Goal: Information Seeking & Learning: Check status

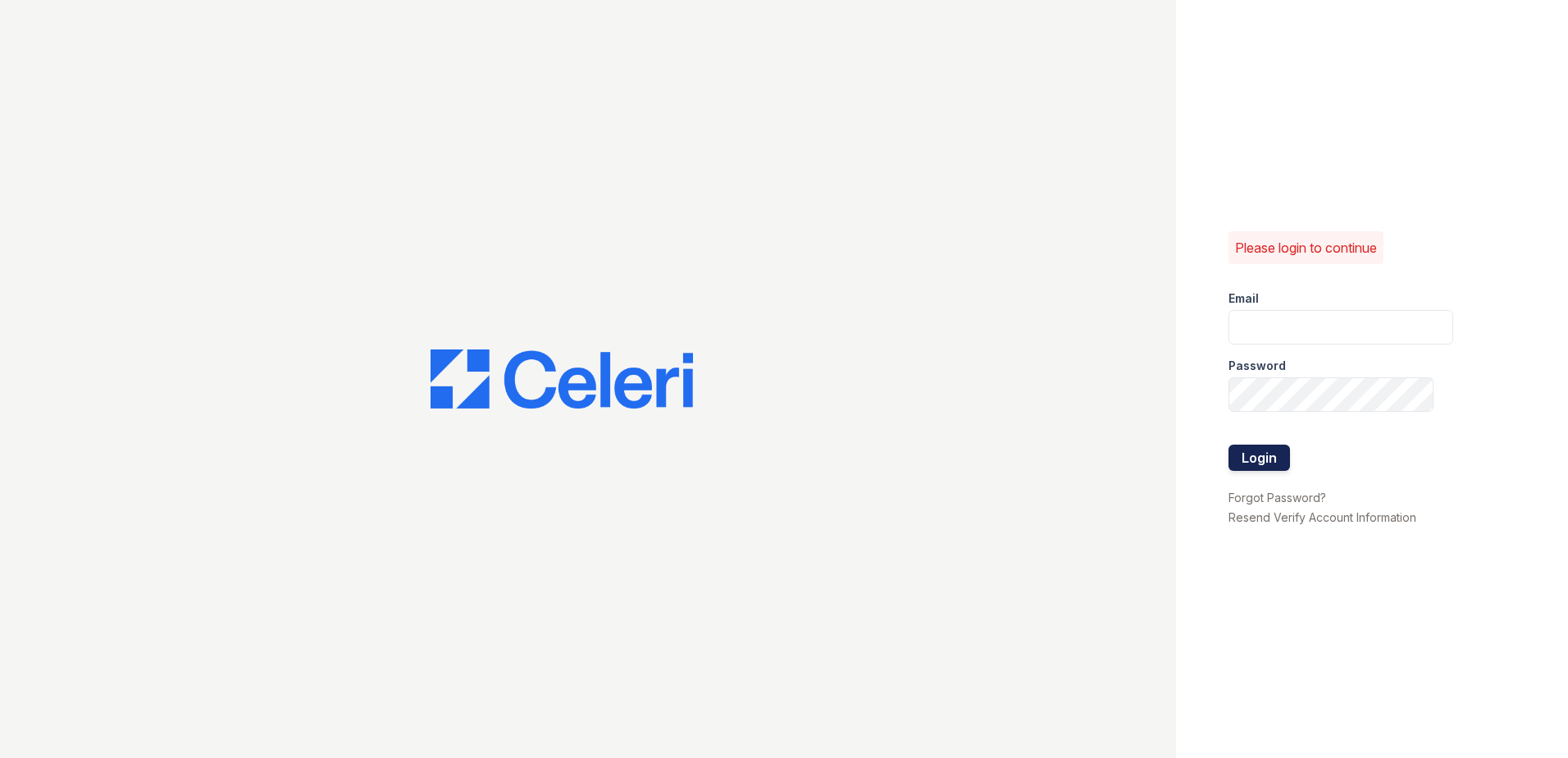
type input "[EMAIL_ADDRESS][DOMAIN_NAME]"
click at [1262, 463] on button "Login" at bounding box center [1259, 458] width 62 height 27
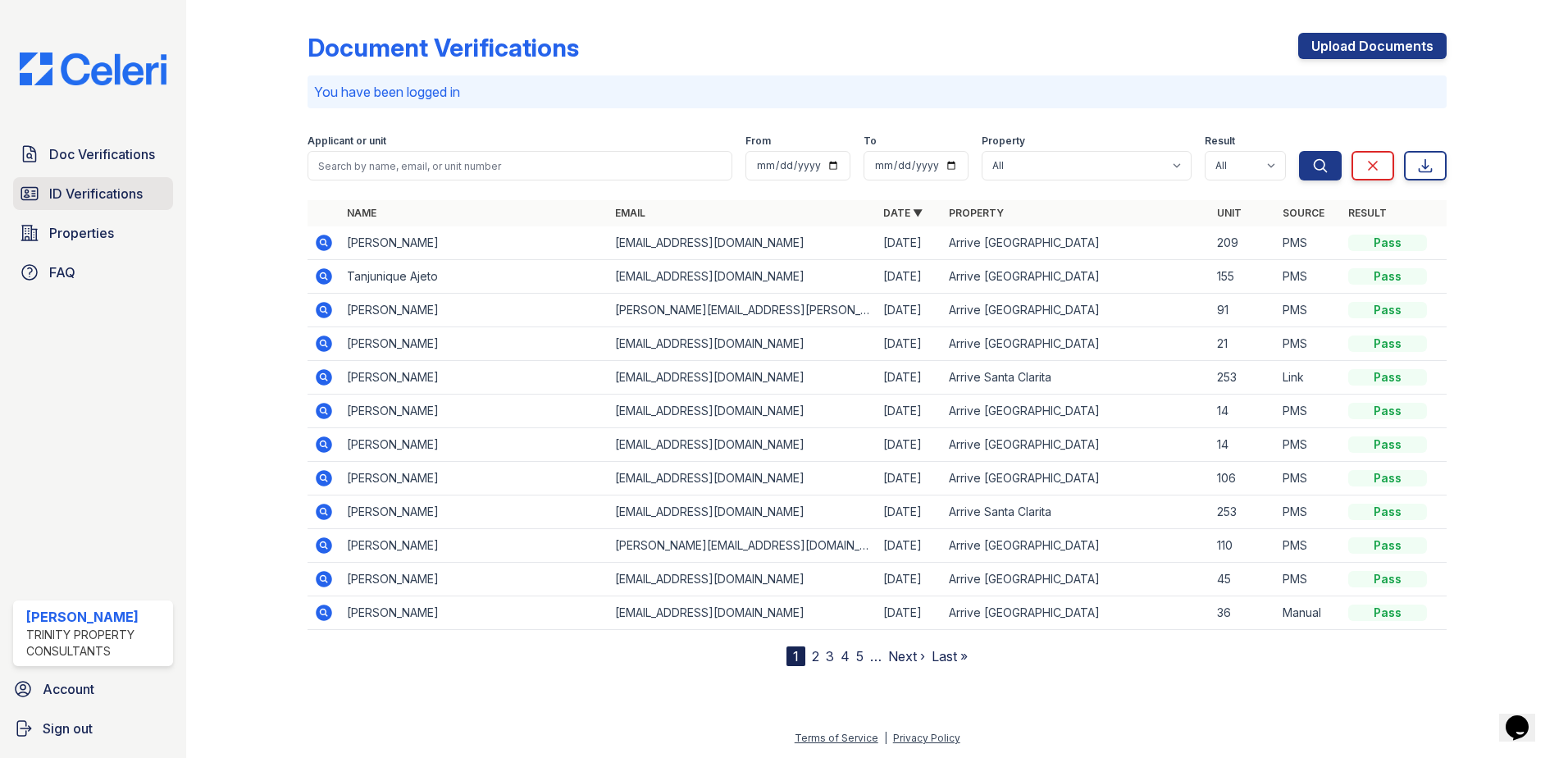
click at [123, 185] on span "ID Verifications" at bounding box center [96, 194] width 93 height 20
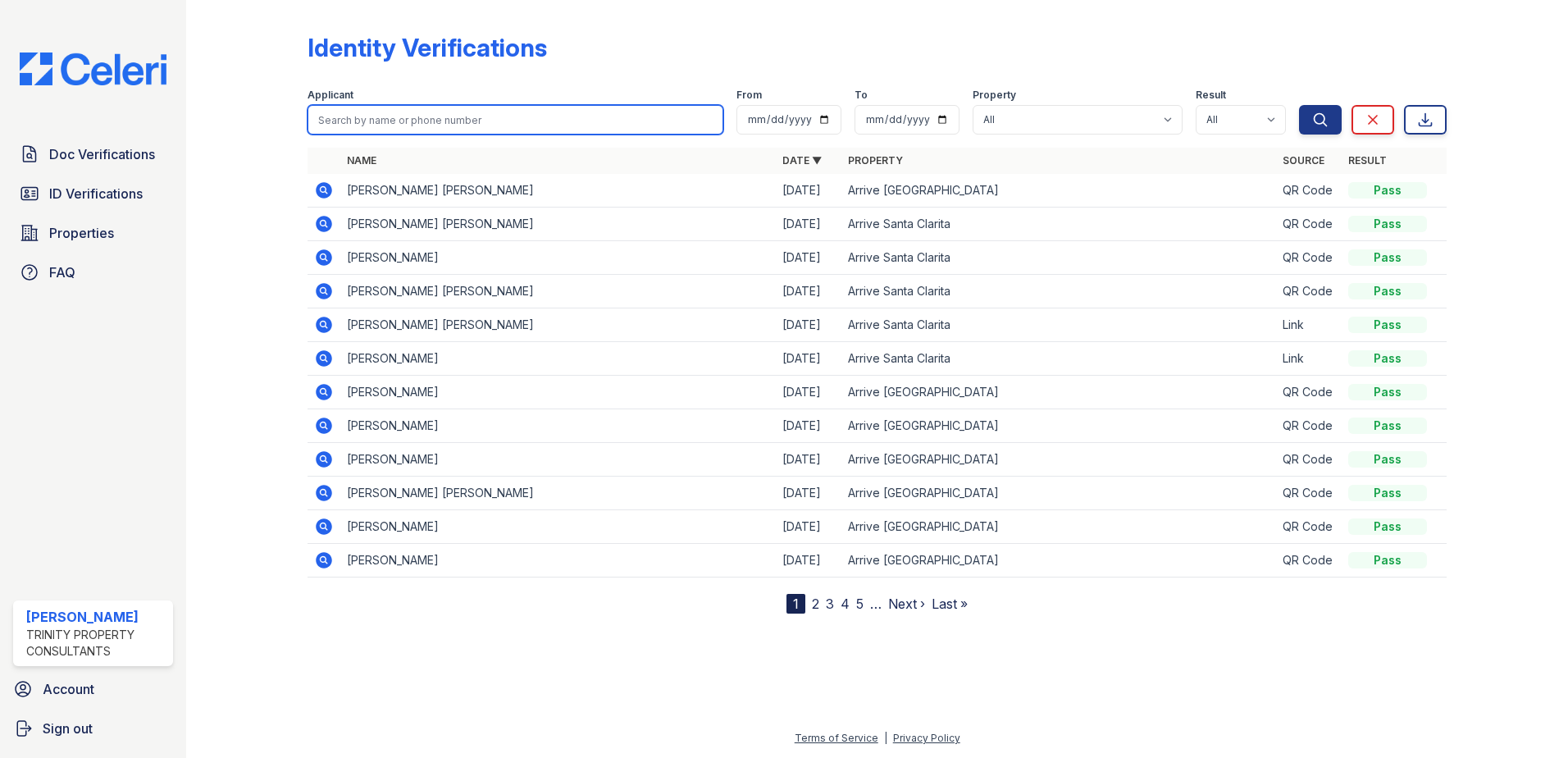
click at [391, 132] on input "search" at bounding box center [515, 119] width 416 height 29
type input "[PERSON_NAME]"
click at [1299, 105] on button "Search" at bounding box center [1320, 119] width 42 height 29
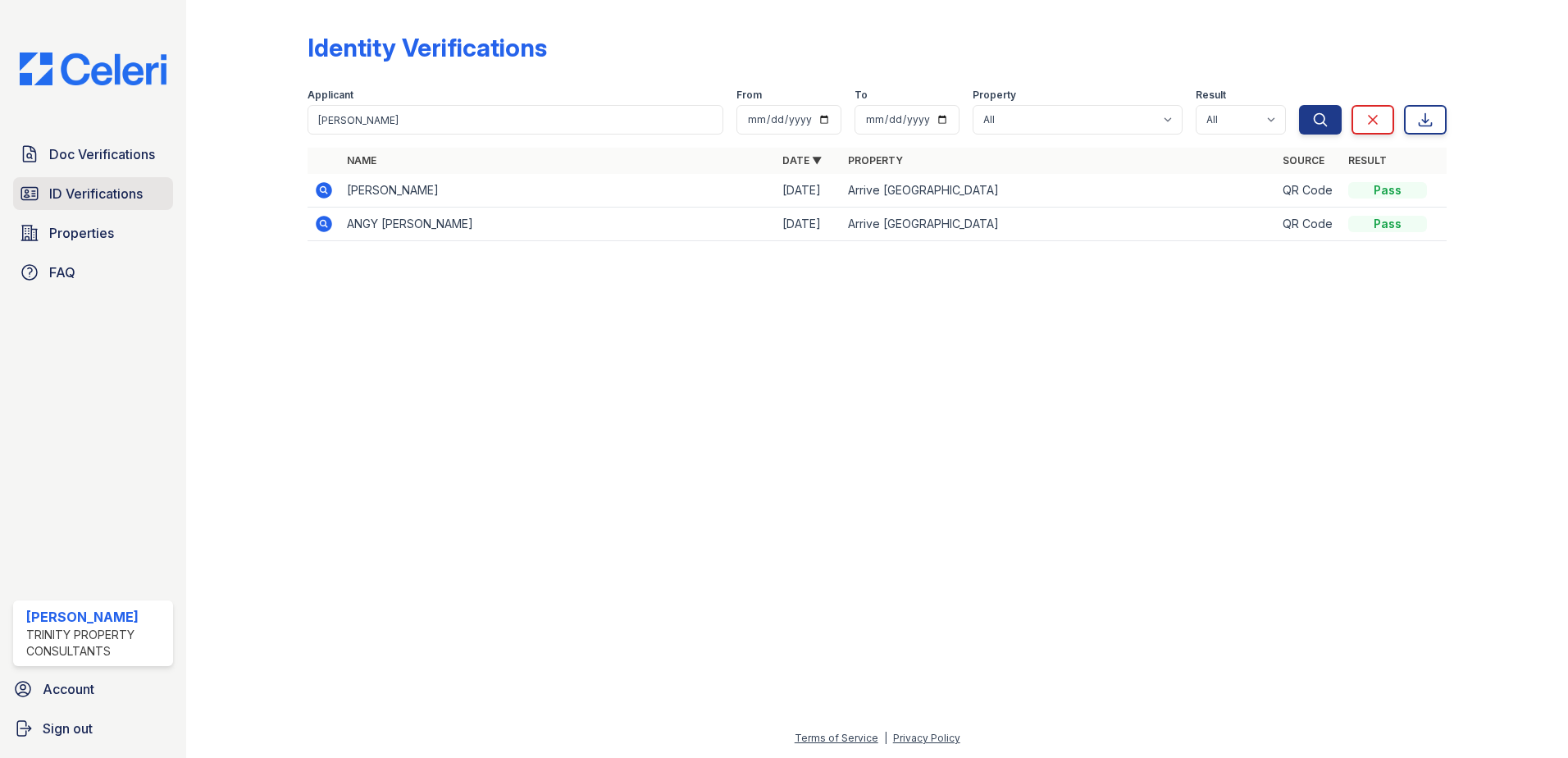
click at [127, 207] on link "ID Verifications" at bounding box center [93, 193] width 160 height 32
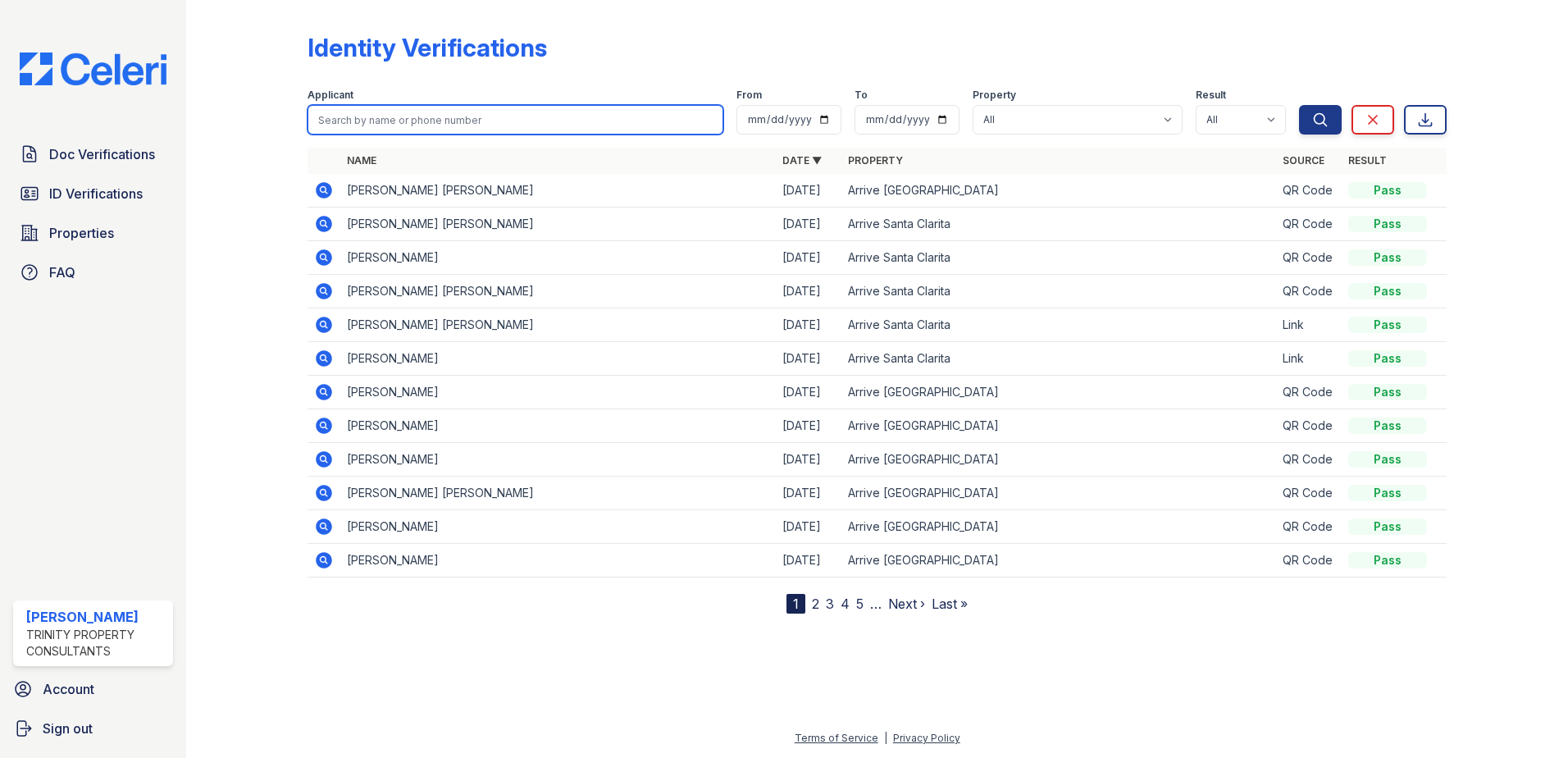
click at [377, 113] on input "search" at bounding box center [515, 119] width 416 height 29
type input "[PERSON_NAME]"
click at [1299, 105] on button "Search" at bounding box center [1320, 119] width 42 height 29
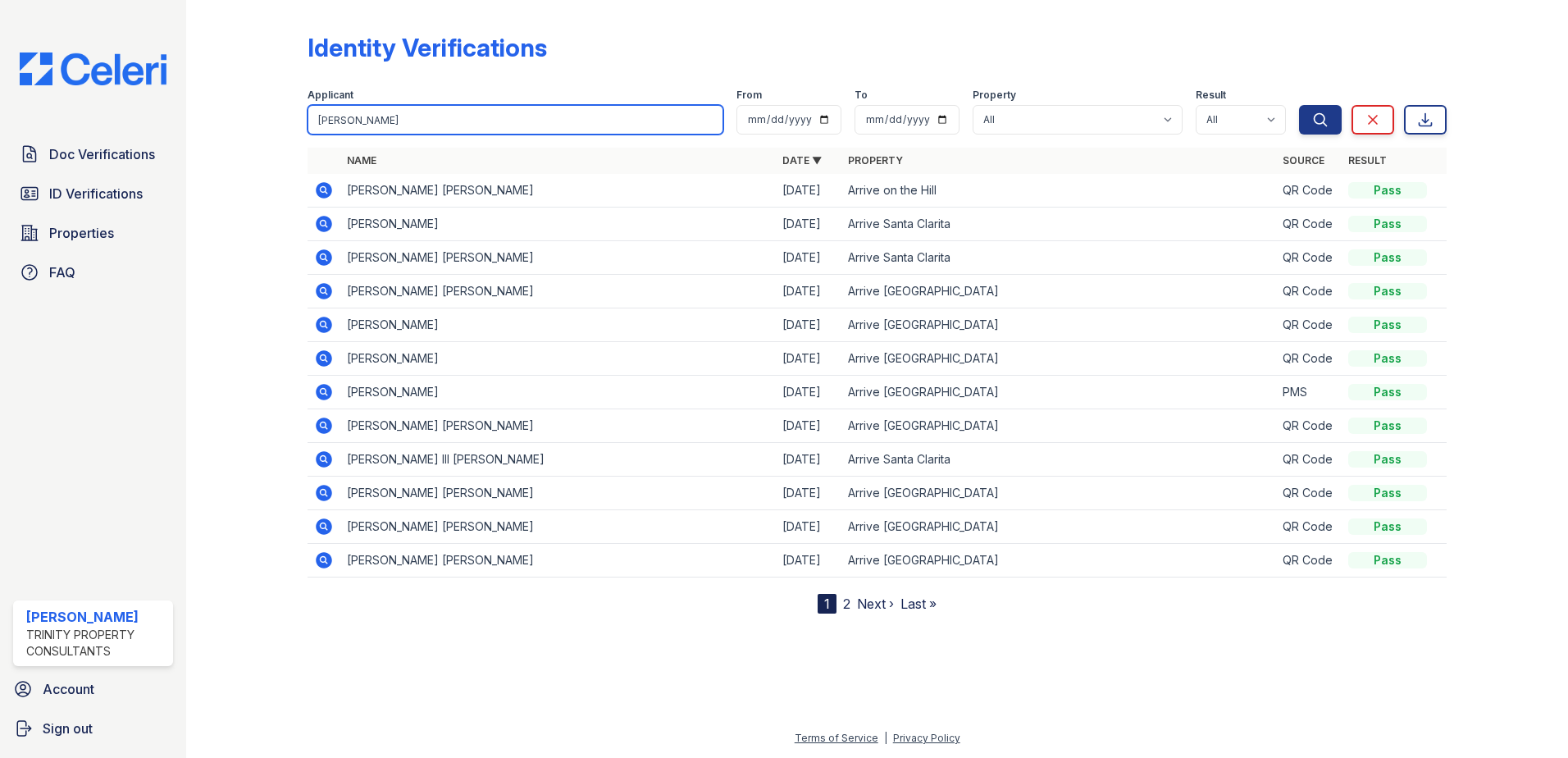
click at [396, 121] on input "[PERSON_NAME]" at bounding box center [515, 119] width 416 height 29
type input "a"
type input "drew"
click at [1299, 105] on button "Search" at bounding box center [1320, 119] width 42 height 29
click at [400, 124] on input "drew" at bounding box center [515, 119] width 416 height 29
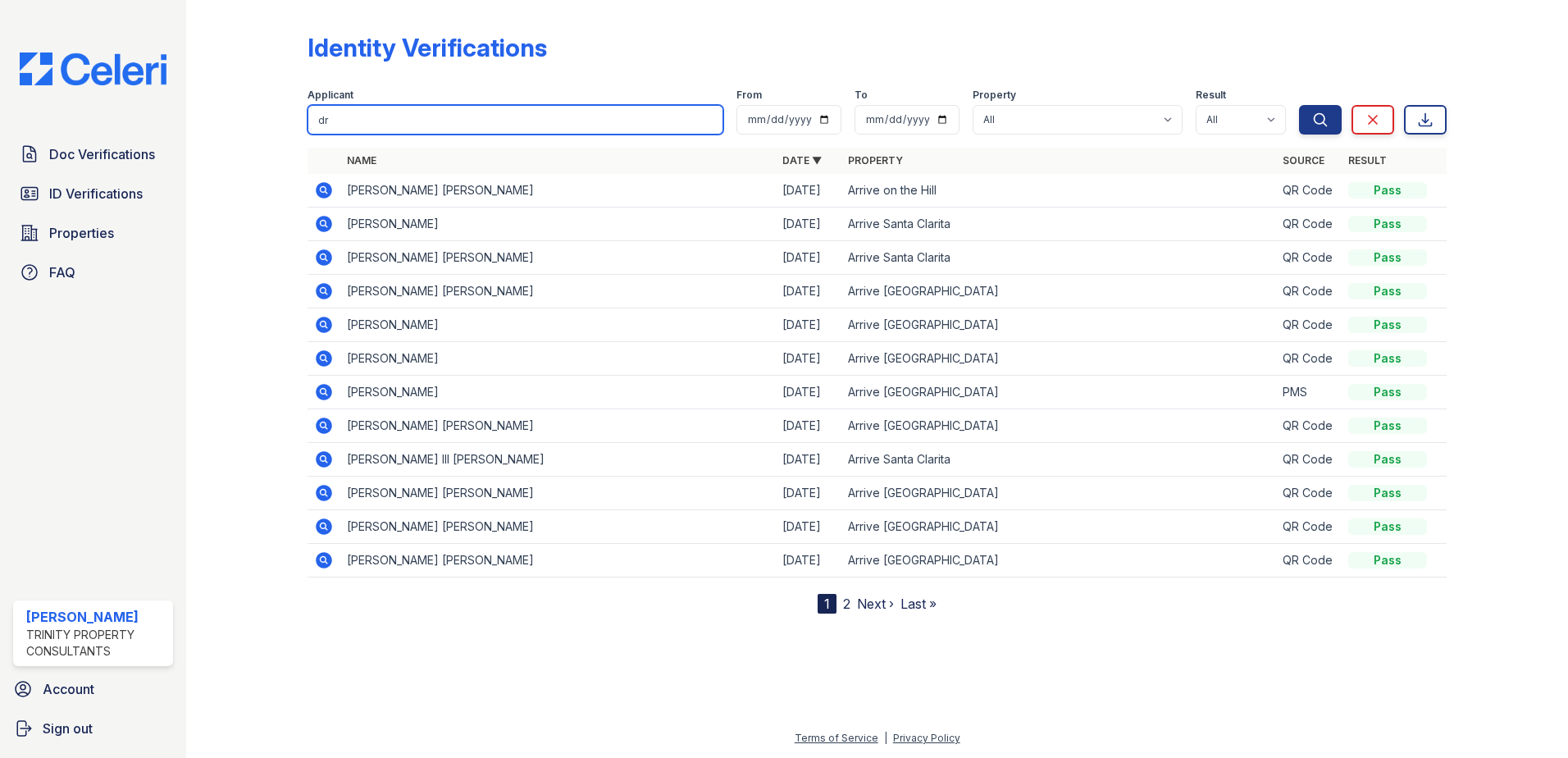
type input "d"
type input "[PERSON_NAME]"
click at [1299, 105] on button "Search" at bounding box center [1320, 119] width 42 height 29
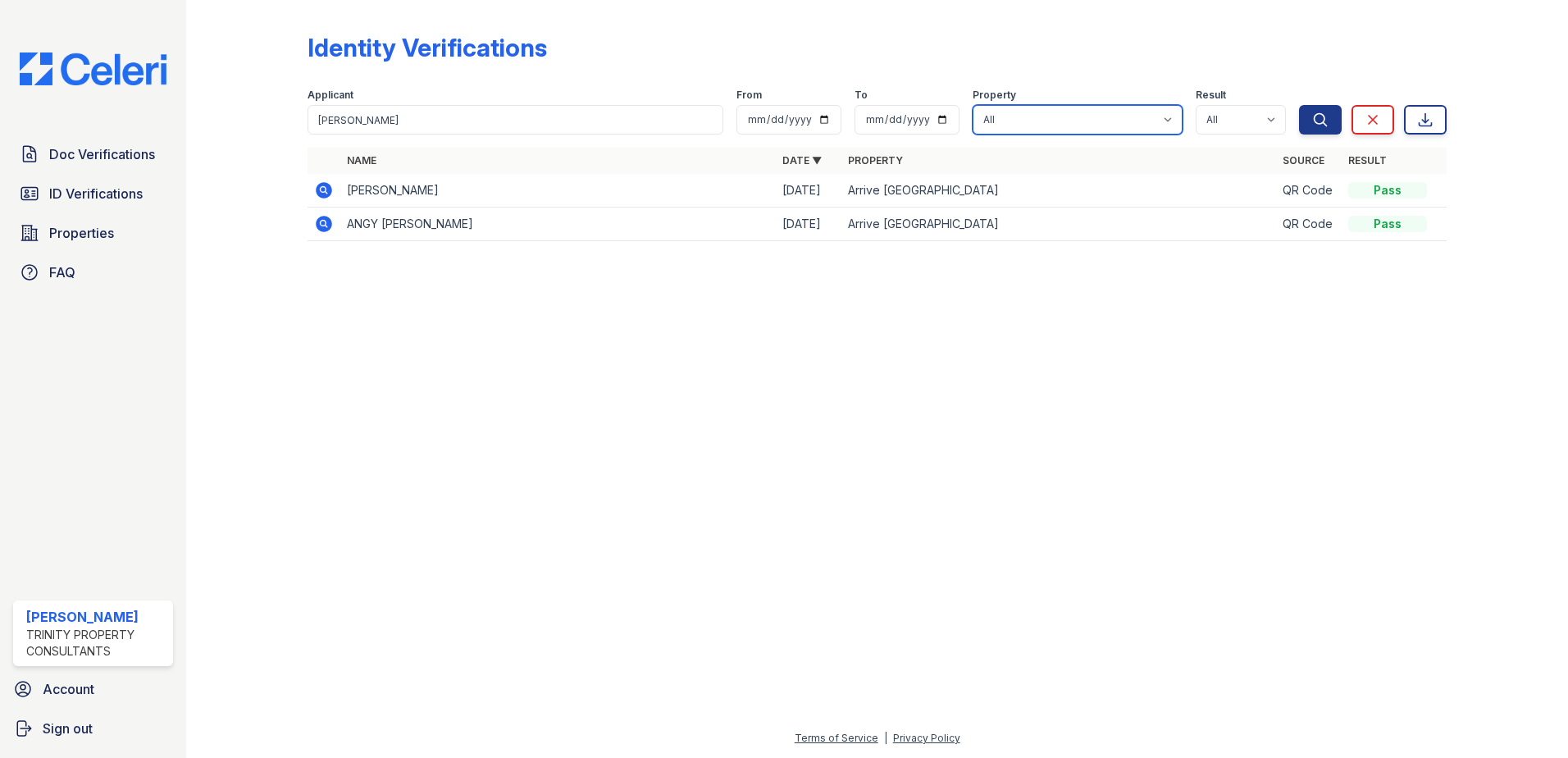
click at [989, 117] on select "All Arrive on the Hill Arrive [GEOGRAPHIC_DATA] [GEOGRAPHIC_DATA] [GEOGRAPHIC_D…" at bounding box center [1078, 119] width 210 height 29
select select "544"
click at [975, 105] on select "All Arrive on the Hill Arrive [GEOGRAPHIC_DATA] [GEOGRAPHIC_DATA] [GEOGRAPHIC_D…" at bounding box center [1078, 119] width 210 height 29
click at [97, 162] on span "Doc Verifications" at bounding box center [102, 154] width 106 height 20
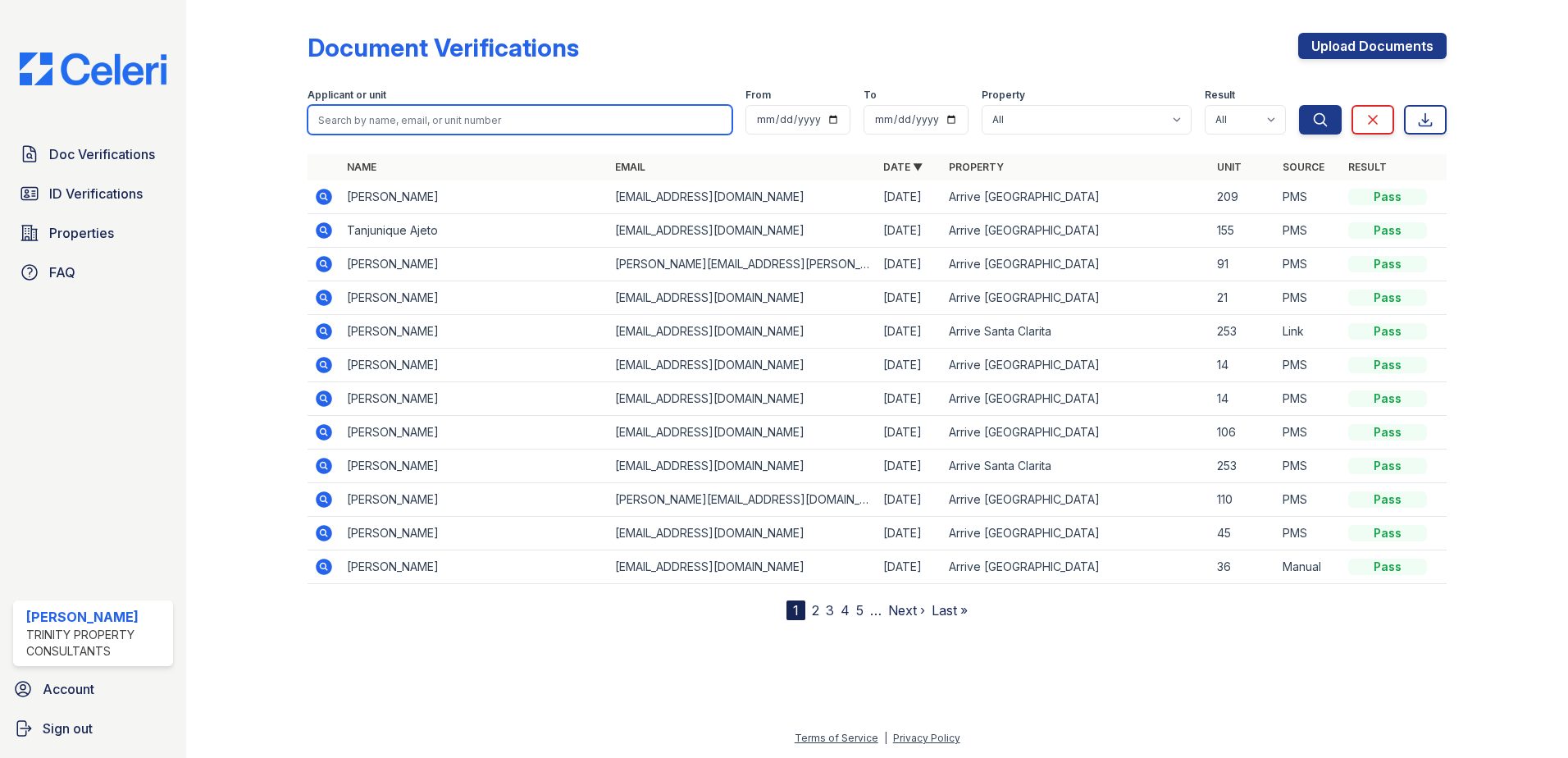
click at [369, 119] on input "search" at bounding box center [520, 119] width 425 height 29
type input "[PERSON_NAME]"
click at [1299, 105] on button "Search" at bounding box center [1320, 119] width 42 height 29
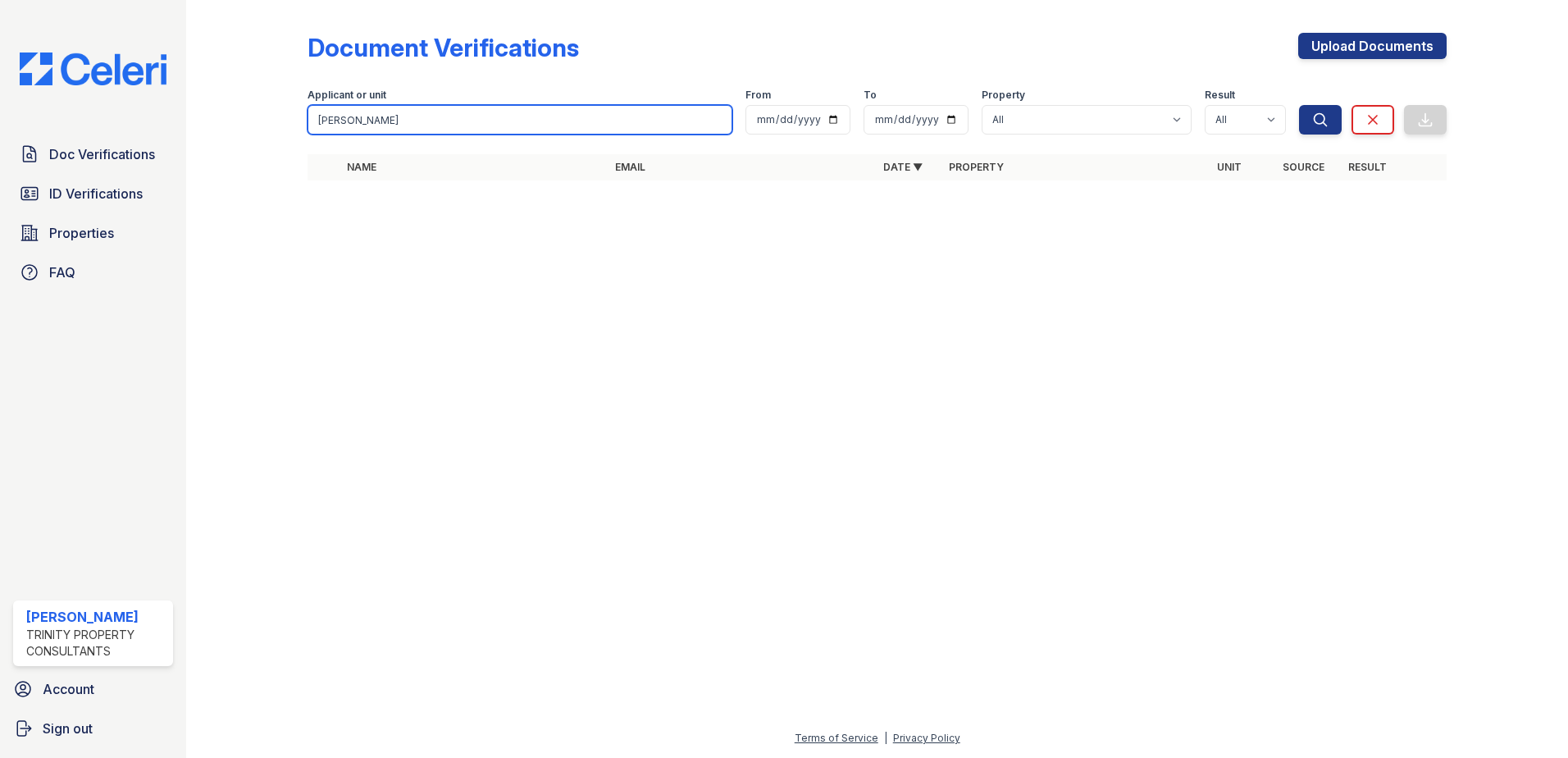
click at [369, 119] on input "[PERSON_NAME]" at bounding box center [520, 119] width 425 height 29
type input "d"
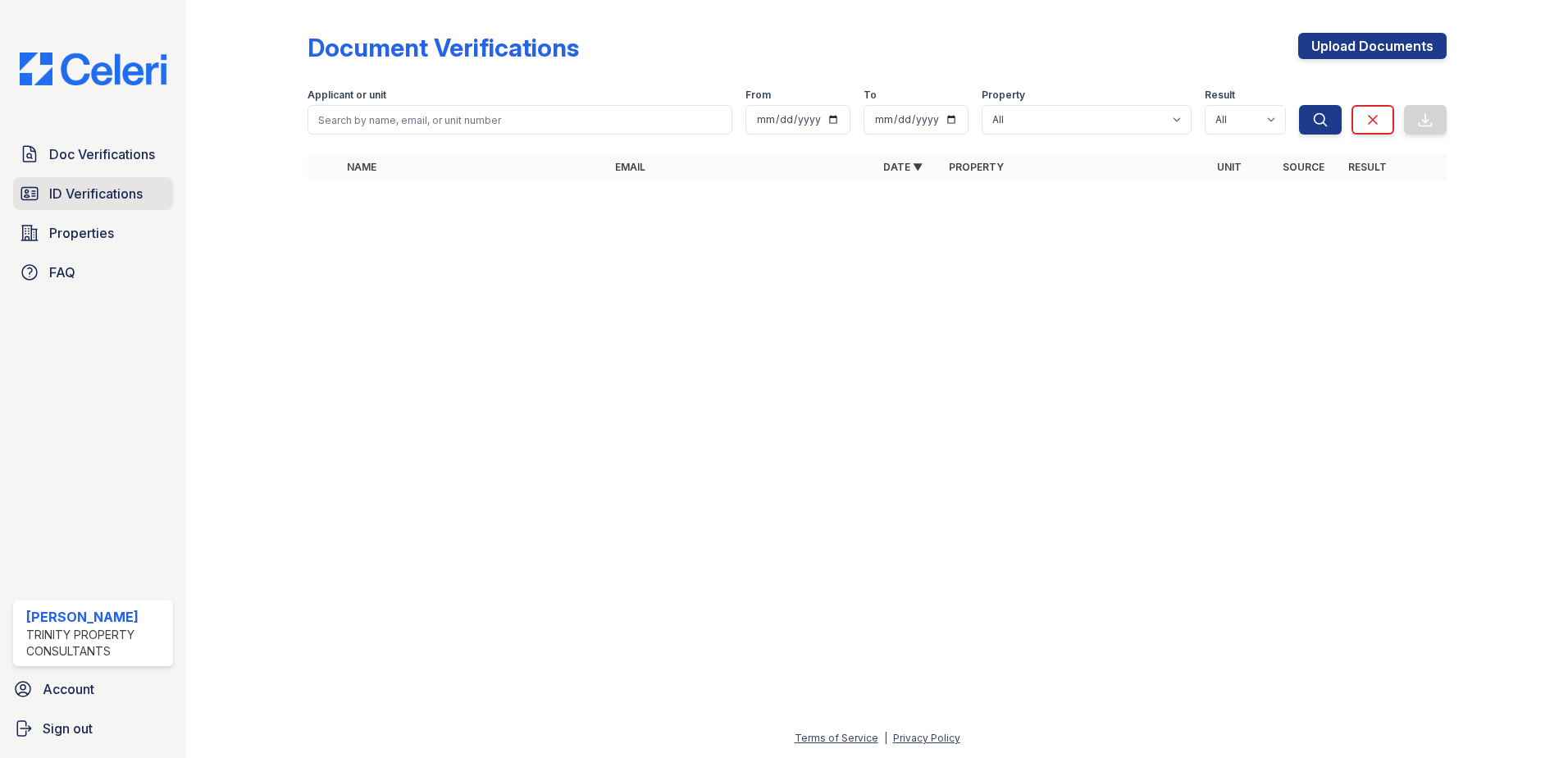
click at [121, 189] on span "ID Verifications" at bounding box center [96, 194] width 93 height 20
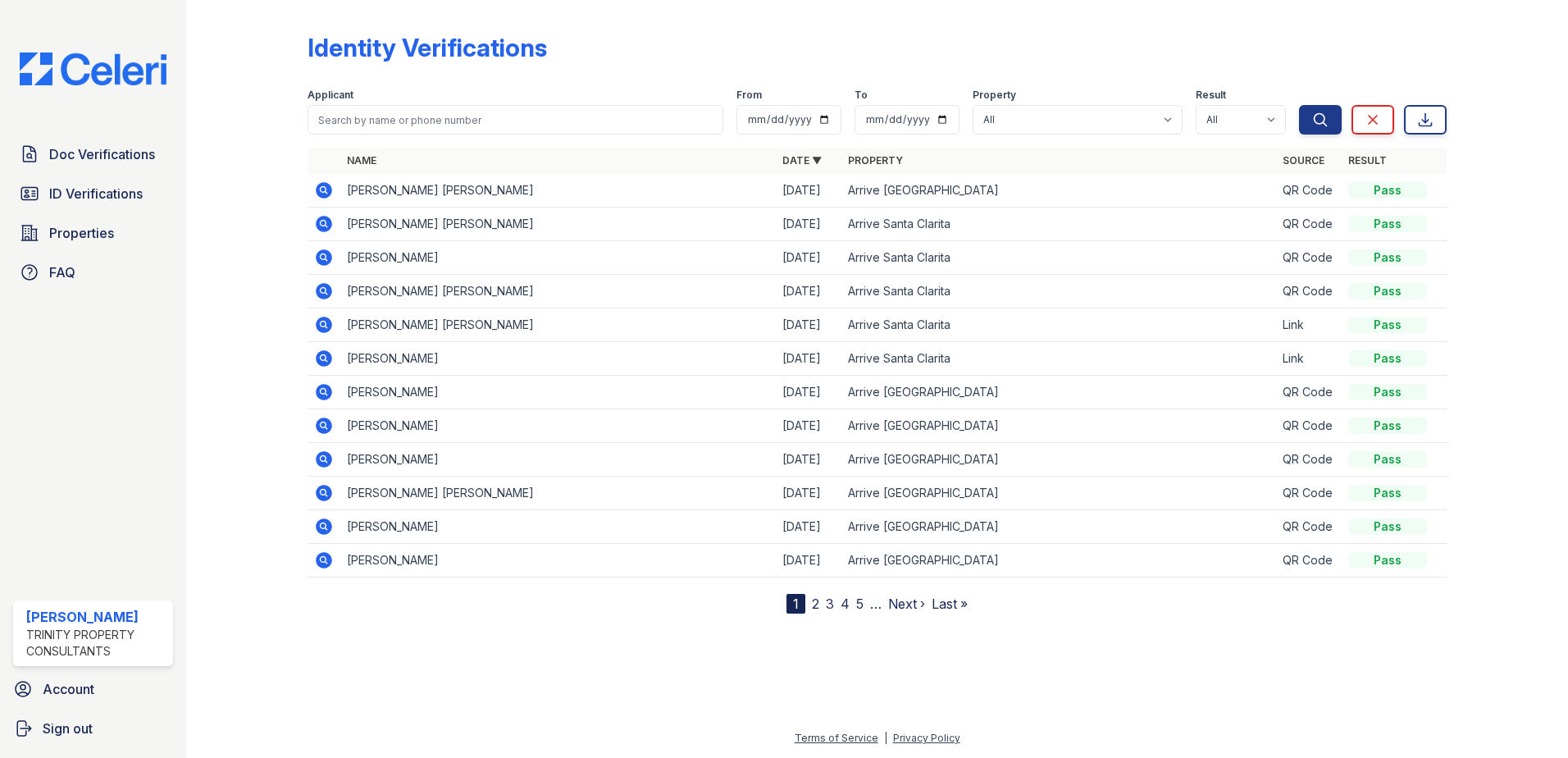
click at [819, 606] on link "2" at bounding box center [815, 604] width 7 height 17
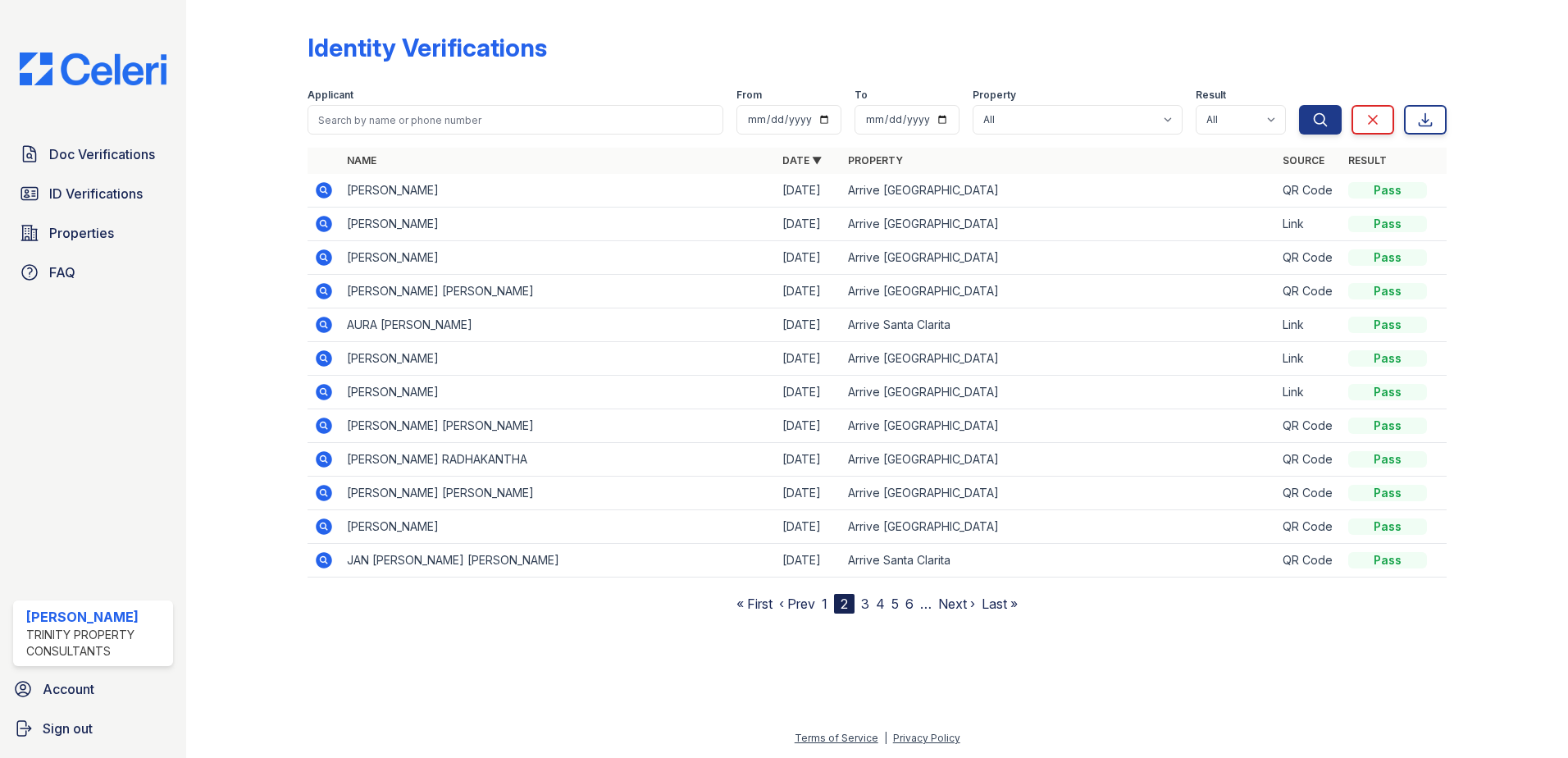
click at [866, 603] on link "3" at bounding box center [865, 604] width 8 height 17
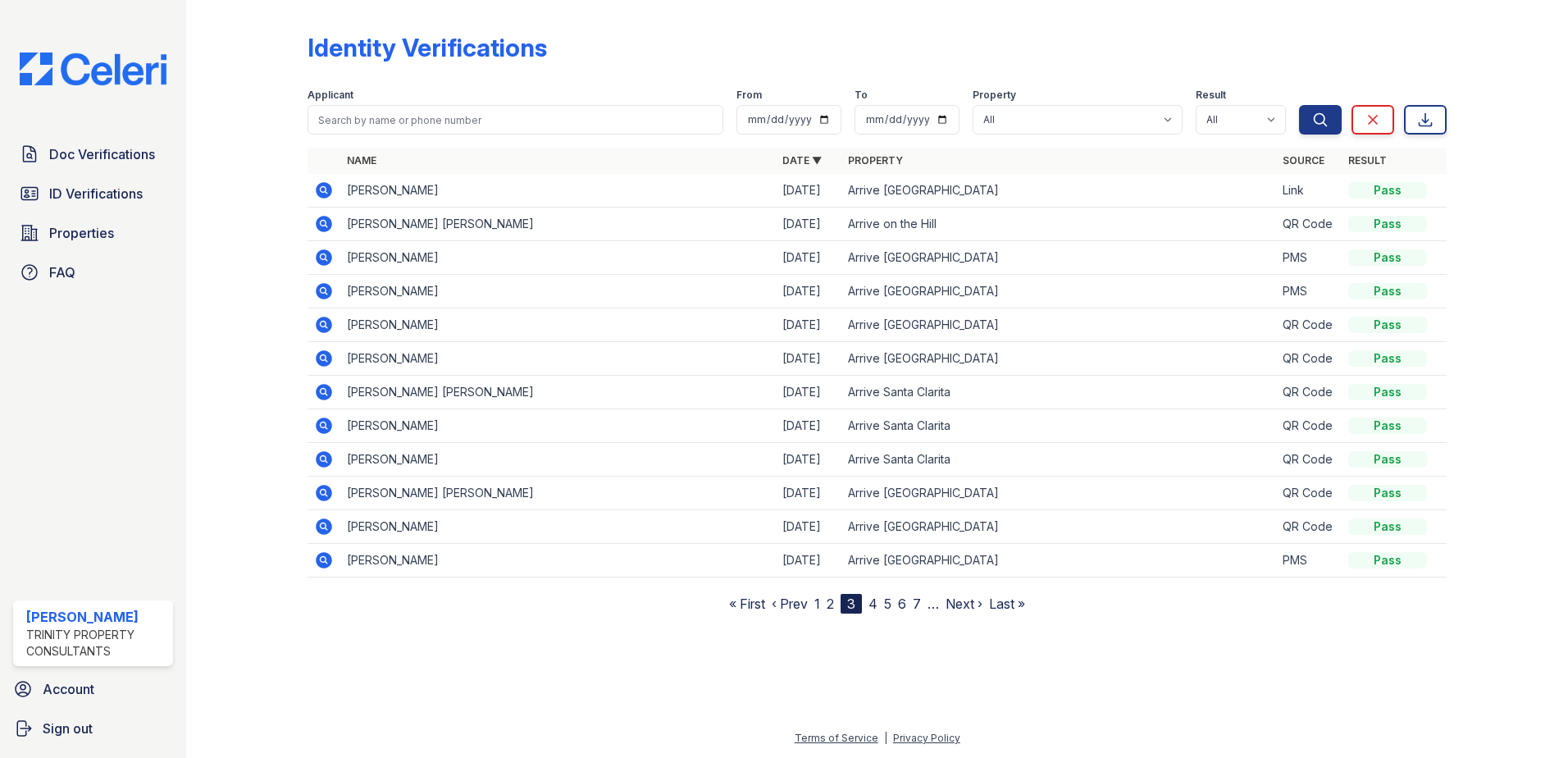
click at [874, 605] on link "4" at bounding box center [873, 604] width 9 height 17
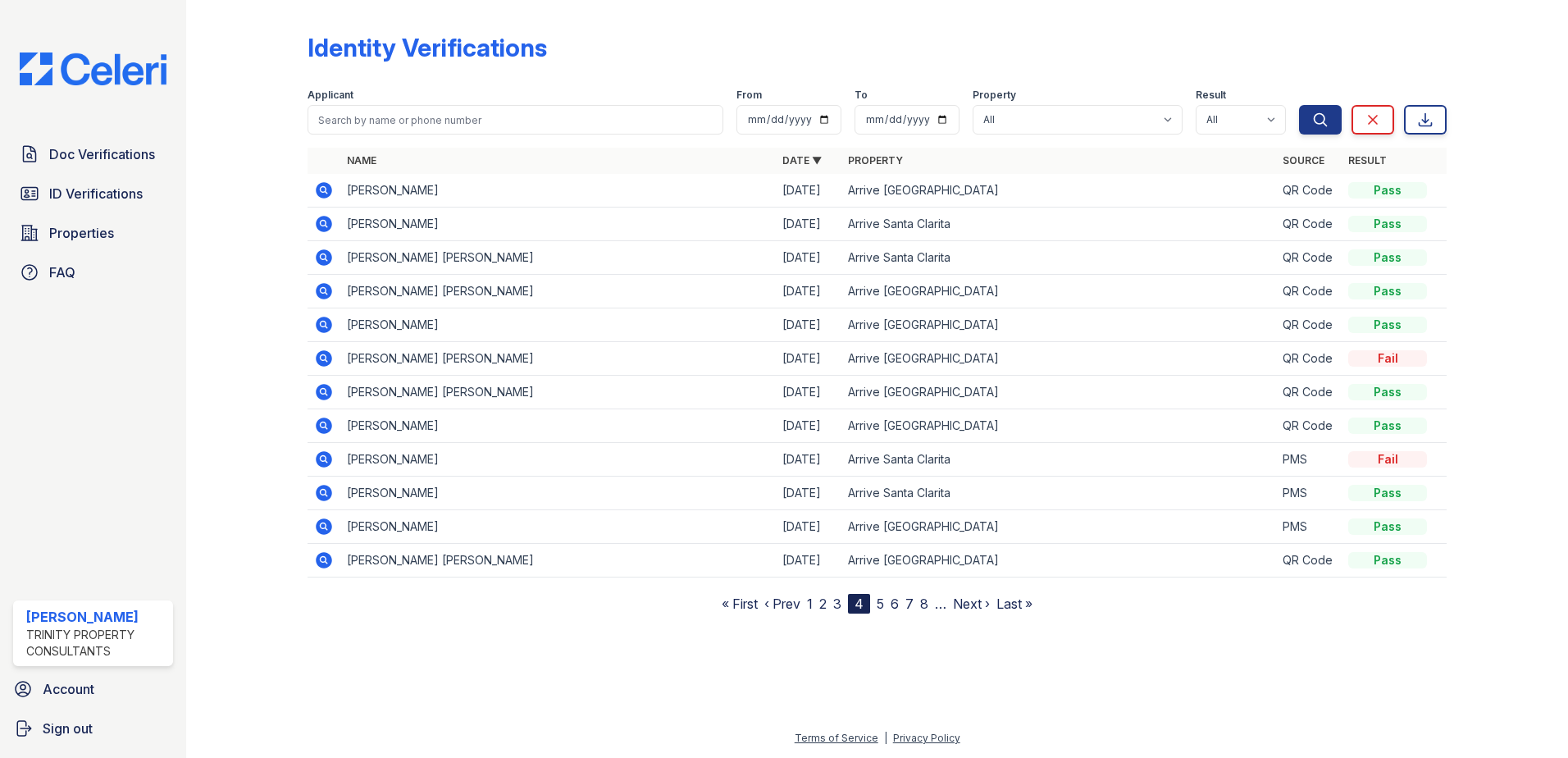
click at [884, 602] on link "5" at bounding box center [880, 604] width 7 height 17
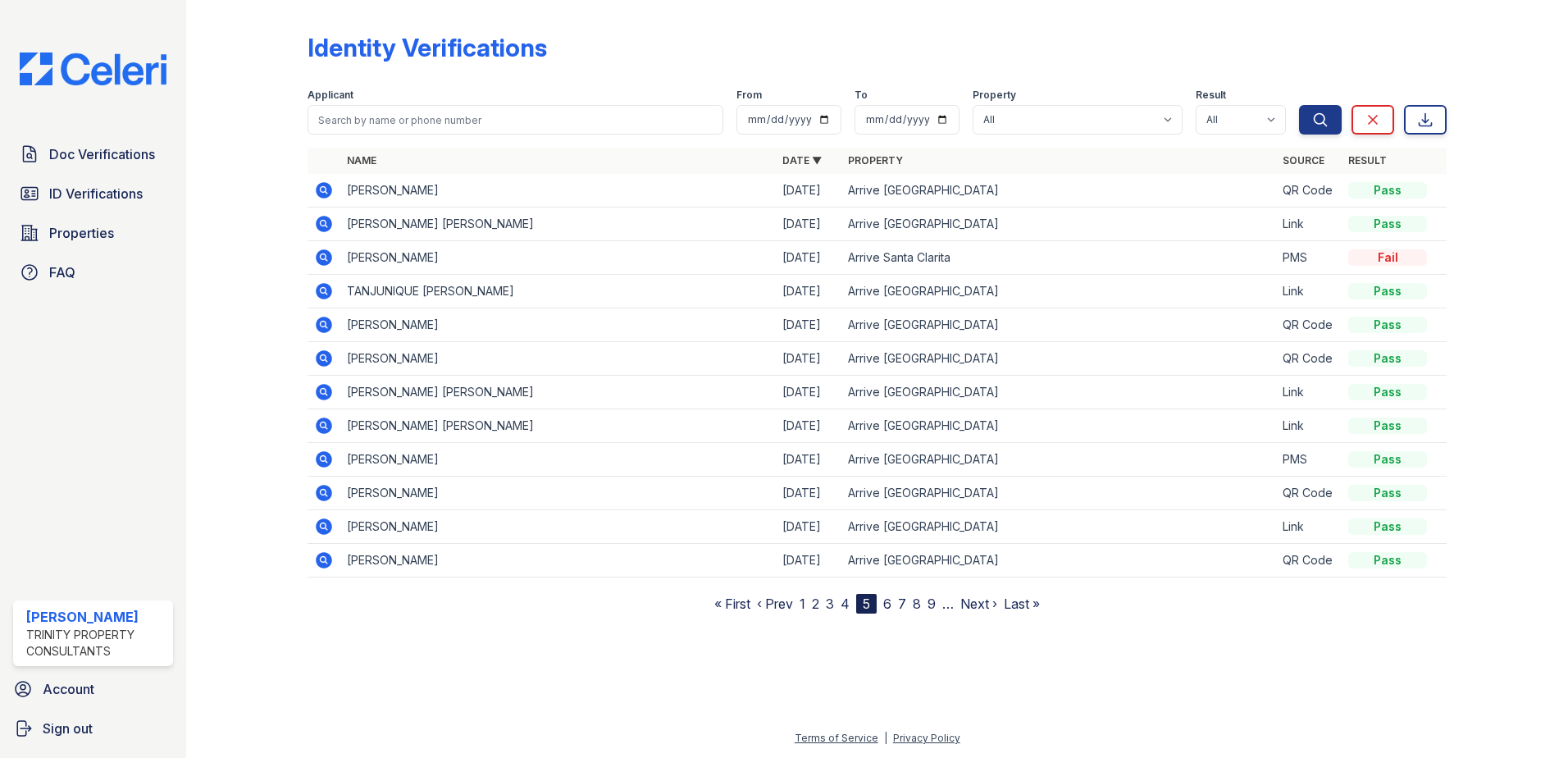
click at [928, 609] on link "9" at bounding box center [932, 604] width 8 height 17
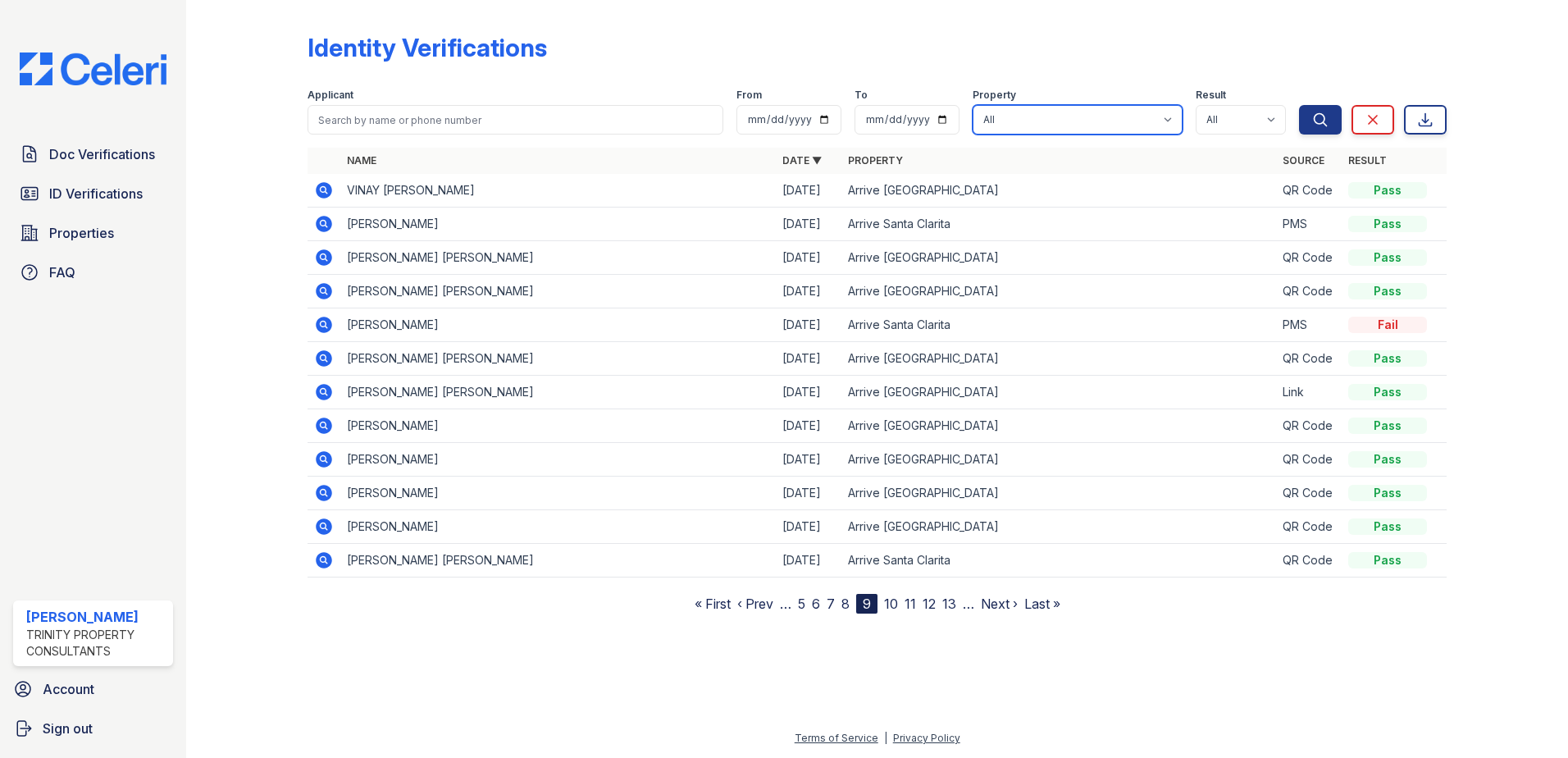
click at [1094, 116] on select "All Arrive on the Hill Arrive [GEOGRAPHIC_DATA] [GEOGRAPHIC_DATA] [GEOGRAPHIC_D…" at bounding box center [1078, 119] width 210 height 29
select select "544"
click at [975, 105] on select "All Arrive on the Hill Arrive [GEOGRAPHIC_DATA] [GEOGRAPHIC_DATA] [GEOGRAPHIC_D…" at bounding box center [1078, 119] width 210 height 29
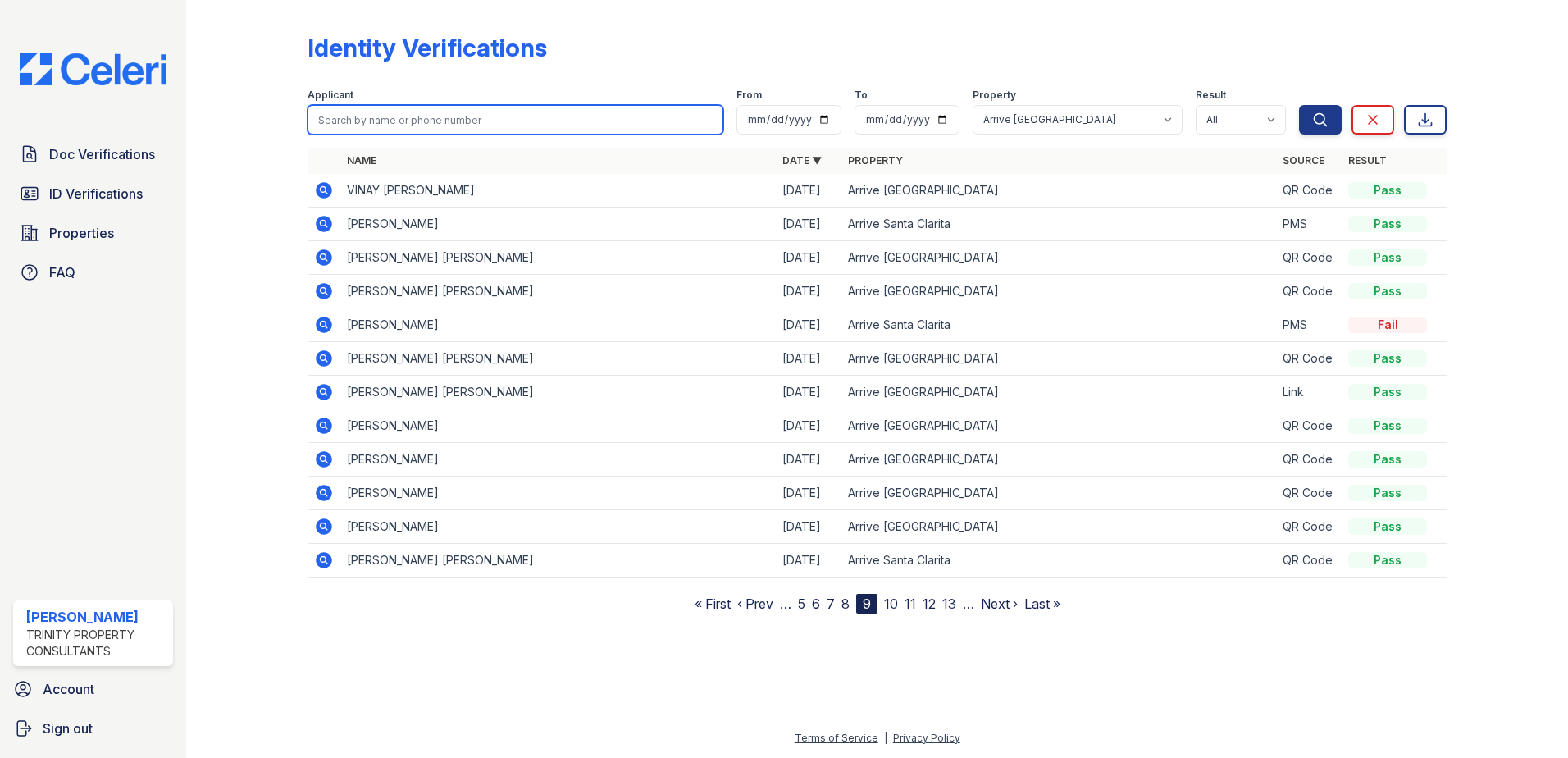
click at [548, 117] on input "search" at bounding box center [515, 119] width 416 height 29
type input "[PERSON_NAME]"
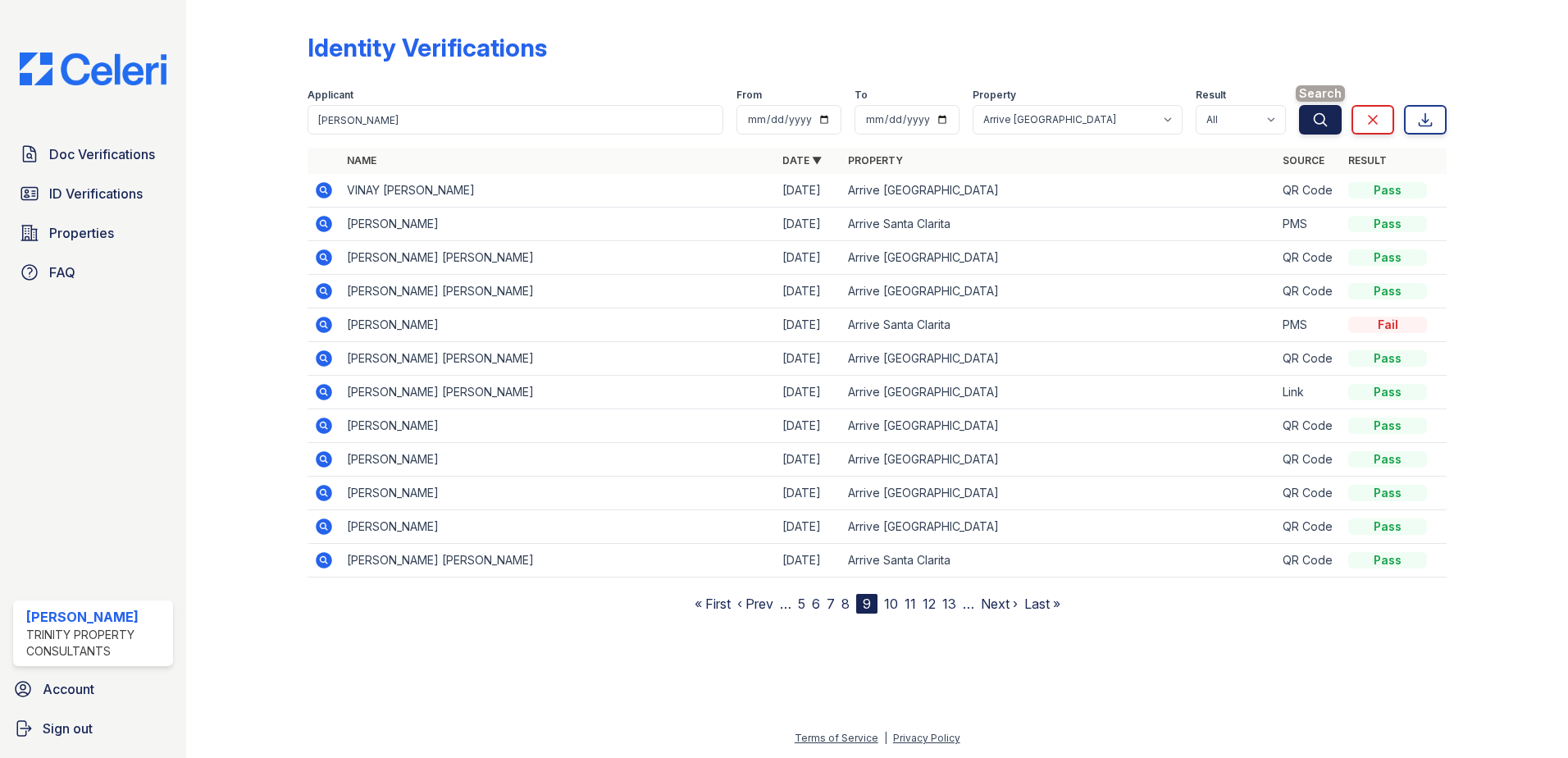
click at [1332, 113] on button "Search" at bounding box center [1320, 119] width 42 height 29
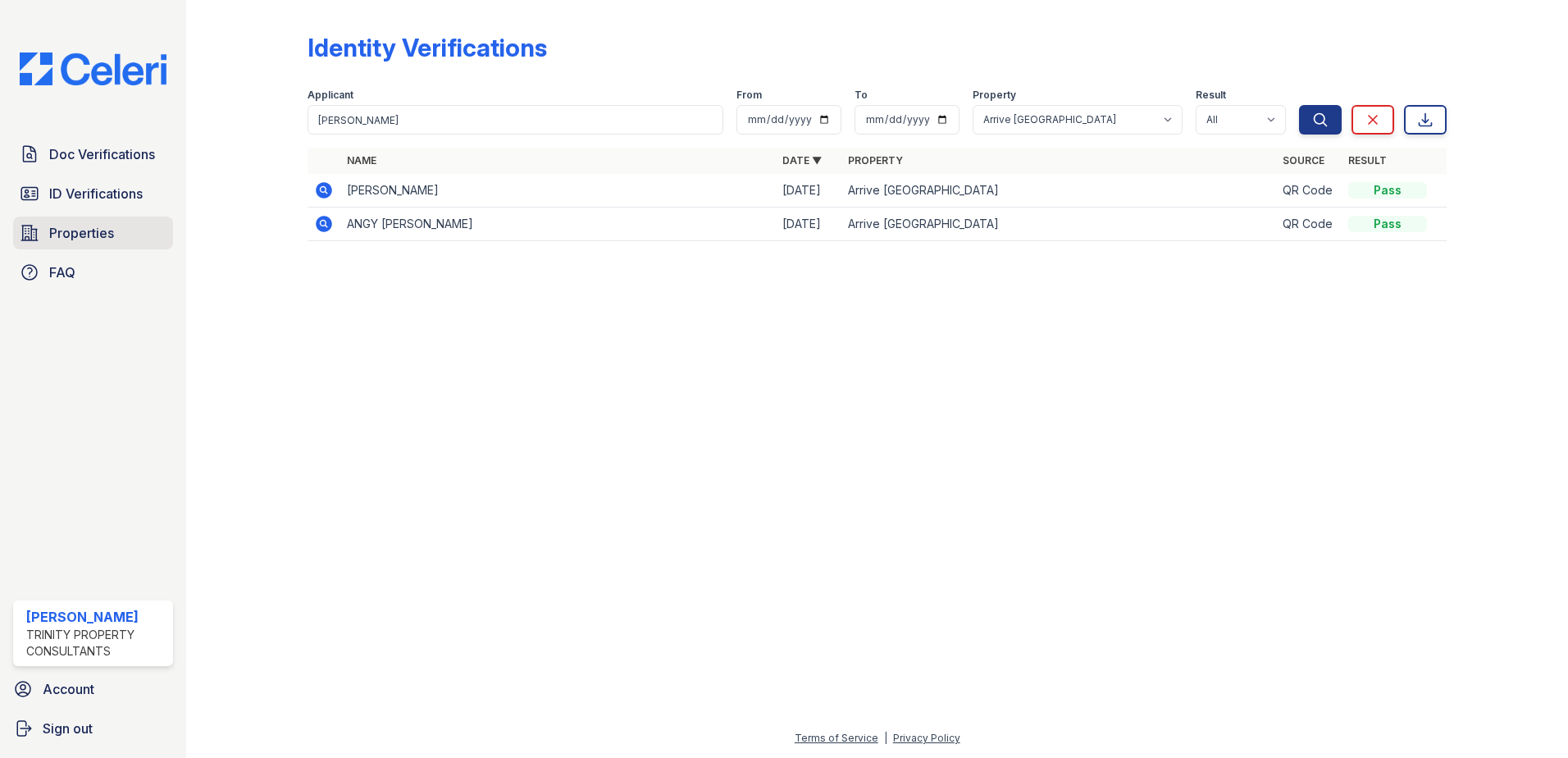
click at [68, 231] on span "Properties" at bounding box center [82, 233] width 65 height 20
